Goal: Transaction & Acquisition: Purchase product/service

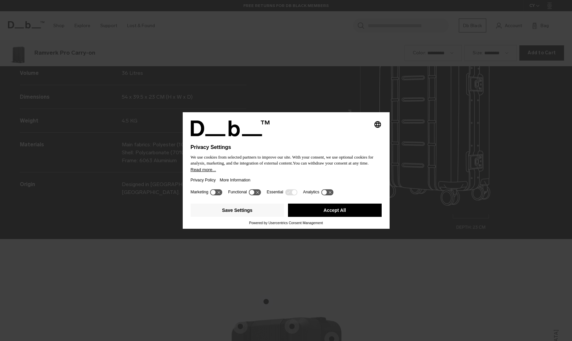
scroll to position [1022, 0]
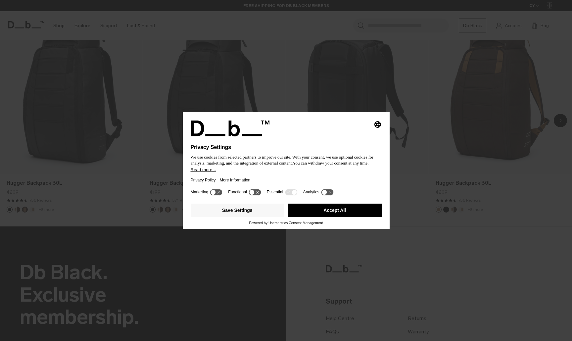
scroll to position [521, 0]
